Goal: Contribute content: Contribute content

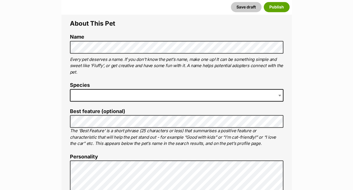
scroll to position [222, 0]
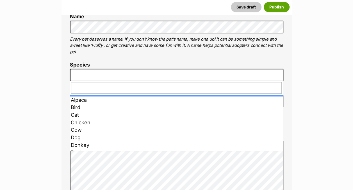
click at [80, 76] on span at bounding box center [177, 75] width 214 height 12
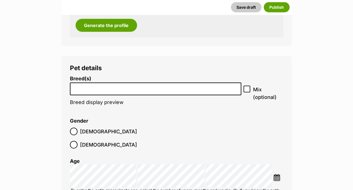
scroll to position [696, 0]
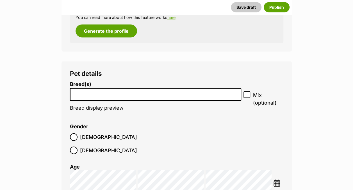
click at [106, 94] on input "search" at bounding box center [156, 93] width 168 height 6
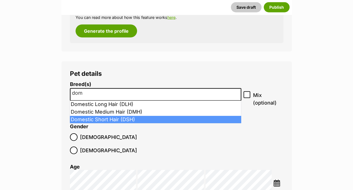
type input "dom"
select select "252102"
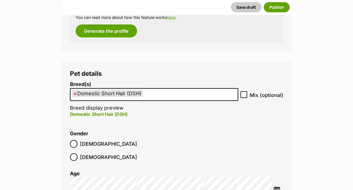
click at [278, 186] on img at bounding box center [277, 189] width 7 height 7
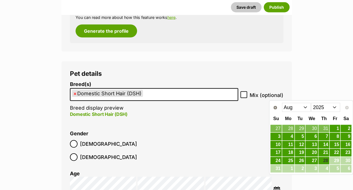
click at [331, 106] on select "2015 2016 2017 2018 2019 2020 2021 2022 2023 2024 2025" at bounding box center [326, 107] width 29 height 9
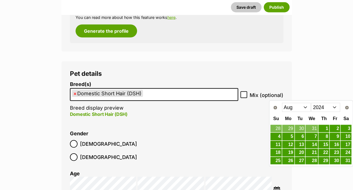
click at [304, 105] on select "Jan Feb Mar Apr May Jun Jul Aug Sep Oct Nov Dec" at bounding box center [296, 107] width 29 height 9
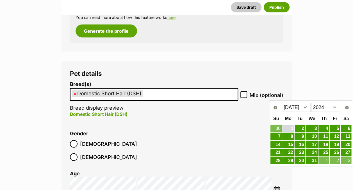
click at [289, 126] on link "1" at bounding box center [289, 128] width 12 height 7
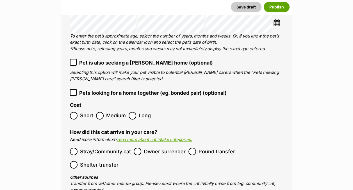
scroll to position [869, 0]
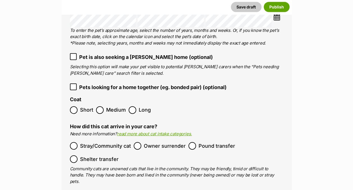
click at [153, 148] on ol "Stray/Community cat Owner surrender Pound transfer Shelter transfer" at bounding box center [177, 152] width 214 height 26
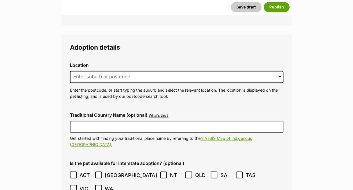
scroll to position [1410, 0]
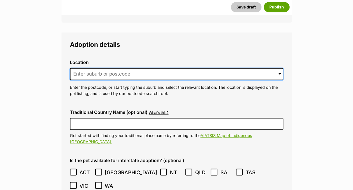
click at [121, 68] on input at bounding box center [177, 74] width 214 height 12
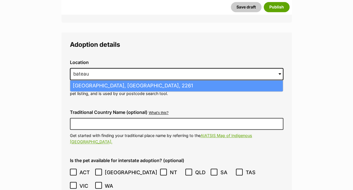
click at [109, 80] on li "Bateau Bay, New South Wales, 2261" at bounding box center [176, 85] width 213 height 11
type input "Bateau Bay, New South Wales, 2261"
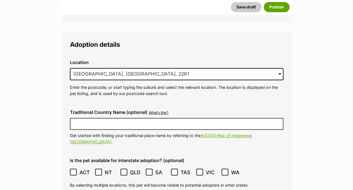
click at [72, 170] on icon at bounding box center [73, 172] width 4 height 4
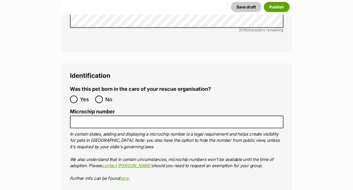
scroll to position [1912, 0]
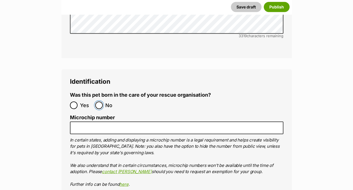
click at [98, 101] on input "No" at bounding box center [99, 105] width 8 height 8
radio input "true"
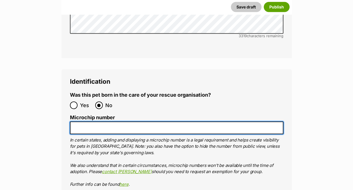
click at [93, 121] on input "Microchip number" at bounding box center [177, 127] width 214 height 13
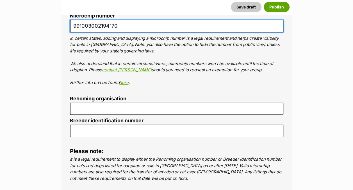
scroll to position [2017, 0]
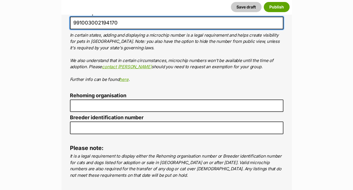
type input "991003002194170"
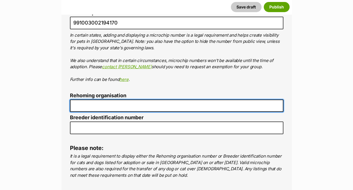
click at [89, 99] on input "Rehoming organisation" at bounding box center [177, 105] width 214 height 13
type input "R251000272"
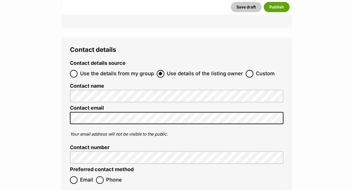
scroll to position [2185, 0]
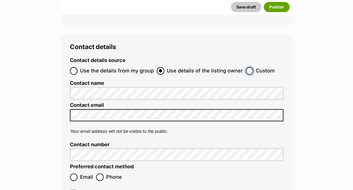
click at [246, 67] on input "Custom" at bounding box center [250, 71] width 8 height 8
radio input "true"
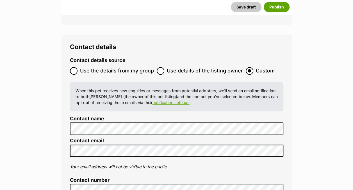
click at [62, 128] on div "Contact details Contact details source Use the details from my group Use detail…" at bounding box center [177, 149] width 231 height 229
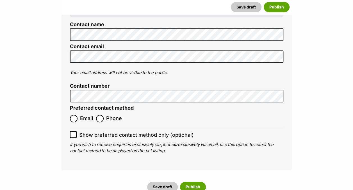
scroll to position [2291, 0]
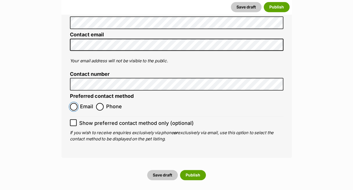
click at [75, 103] on input "Email" at bounding box center [74, 107] width 8 height 8
radio input "true"
click at [73, 120] on icon at bounding box center [73, 122] width 4 height 4
click at [73, 119] on input "Show preferred contact method only (optional)" at bounding box center [73, 122] width 7 height 7
checkbox input "true"
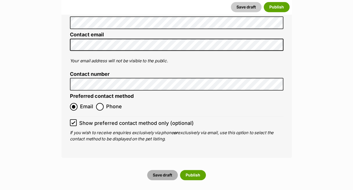
click at [162, 170] on button "Save draft" at bounding box center [162, 175] width 31 height 10
